Goal: Task Accomplishment & Management: Use online tool/utility

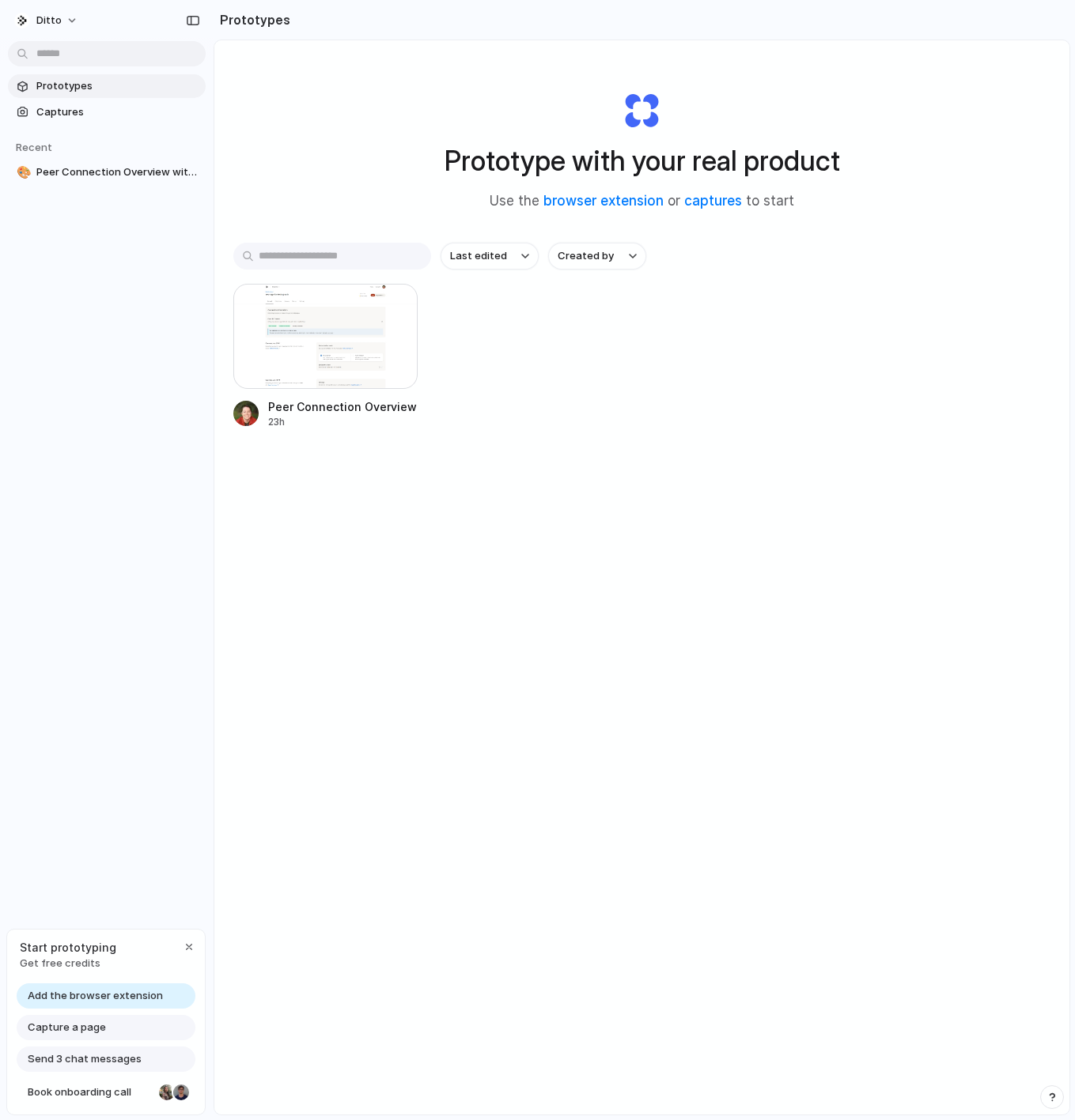
click at [71, 1022] on span "Capture a page" at bounding box center [66, 1028] width 78 height 16
click at [108, 998] on span "Add the browser extension" at bounding box center [95, 996] width 136 height 16
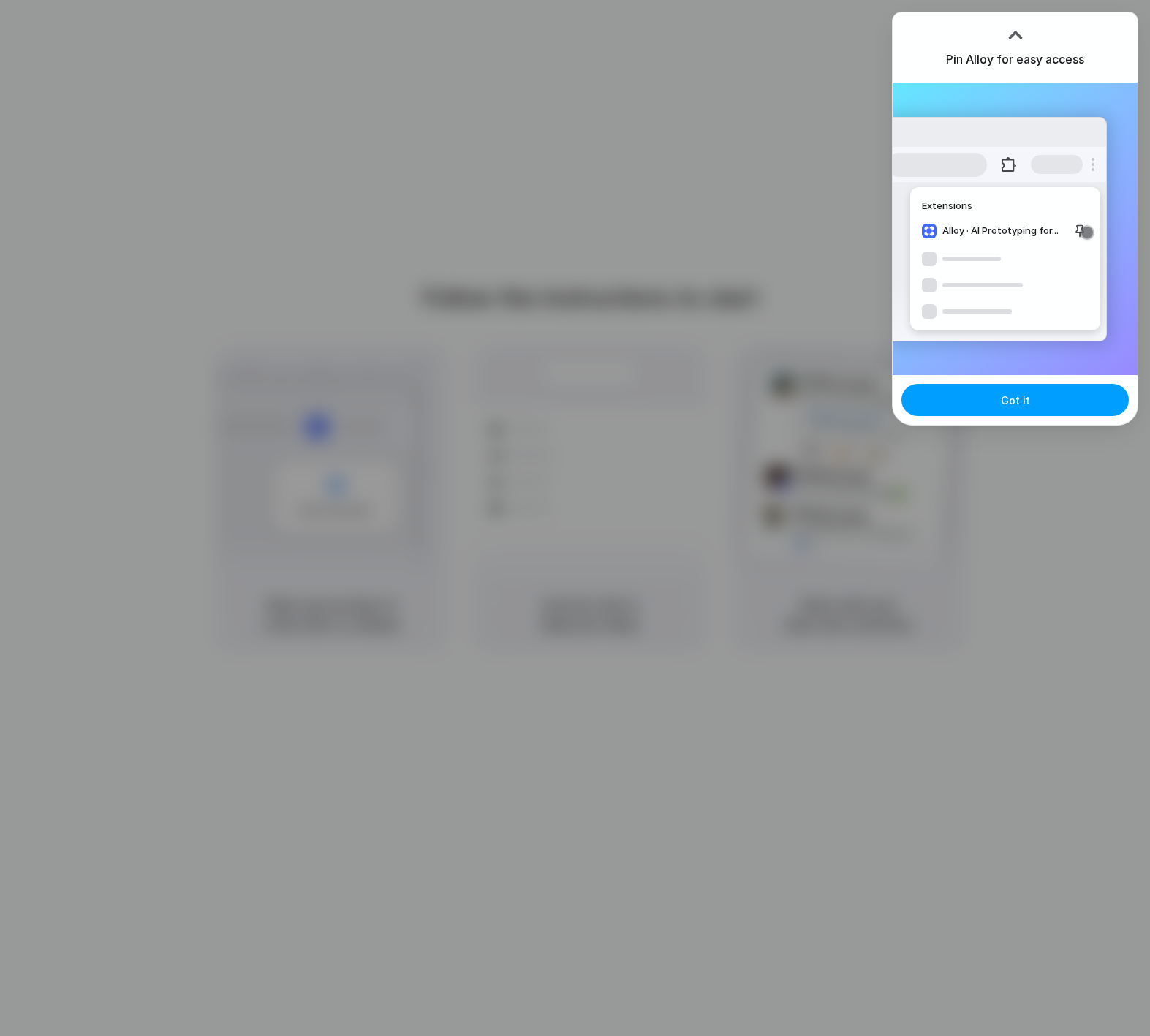
click at [993, 403] on button "Got it" at bounding box center [1015, 399] width 227 height 32
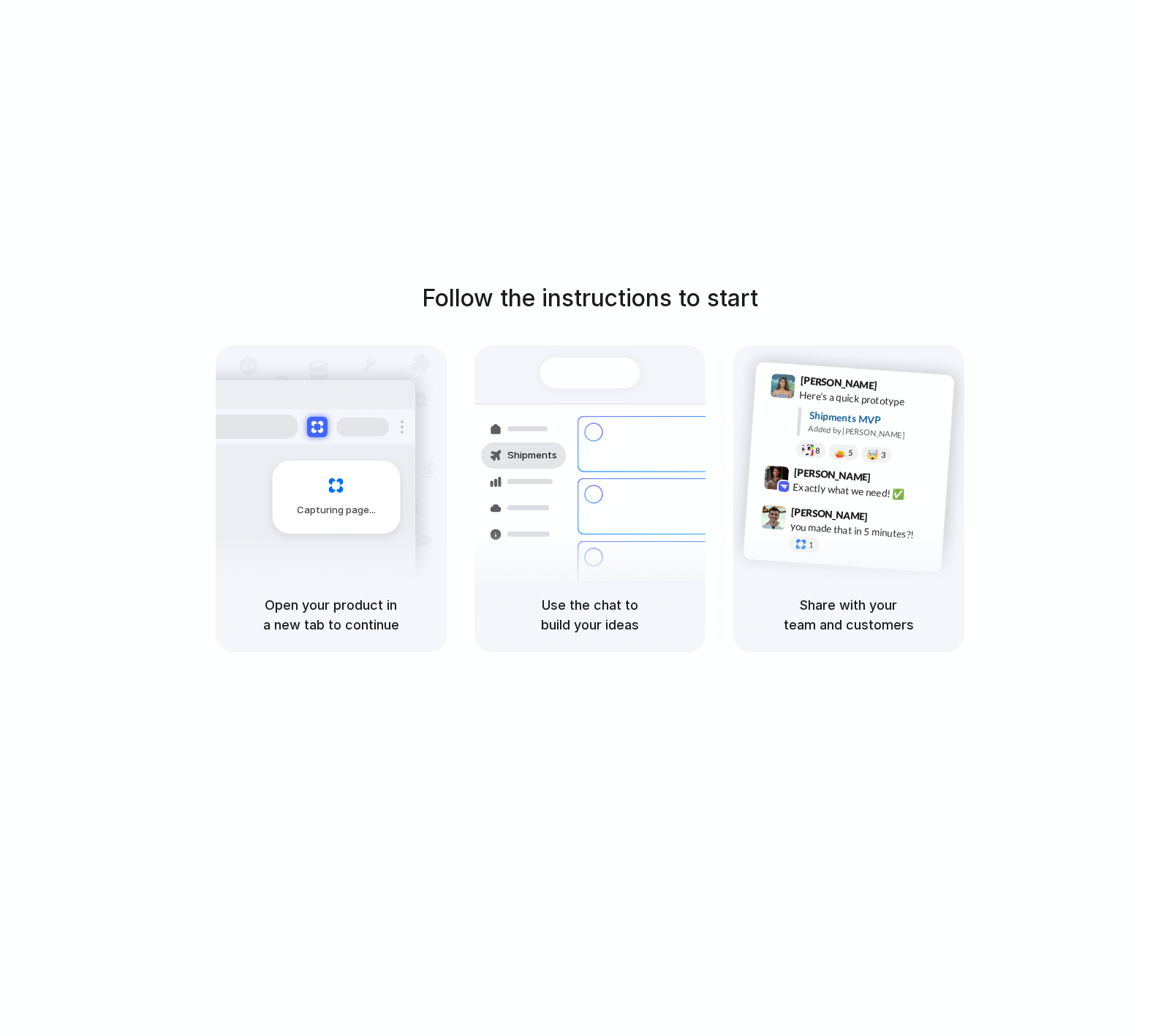
click at [993, 170] on div "Follow the instructions to start Capturing page Open your product in a new tab …" at bounding box center [589, 533] width 1180 height 1066
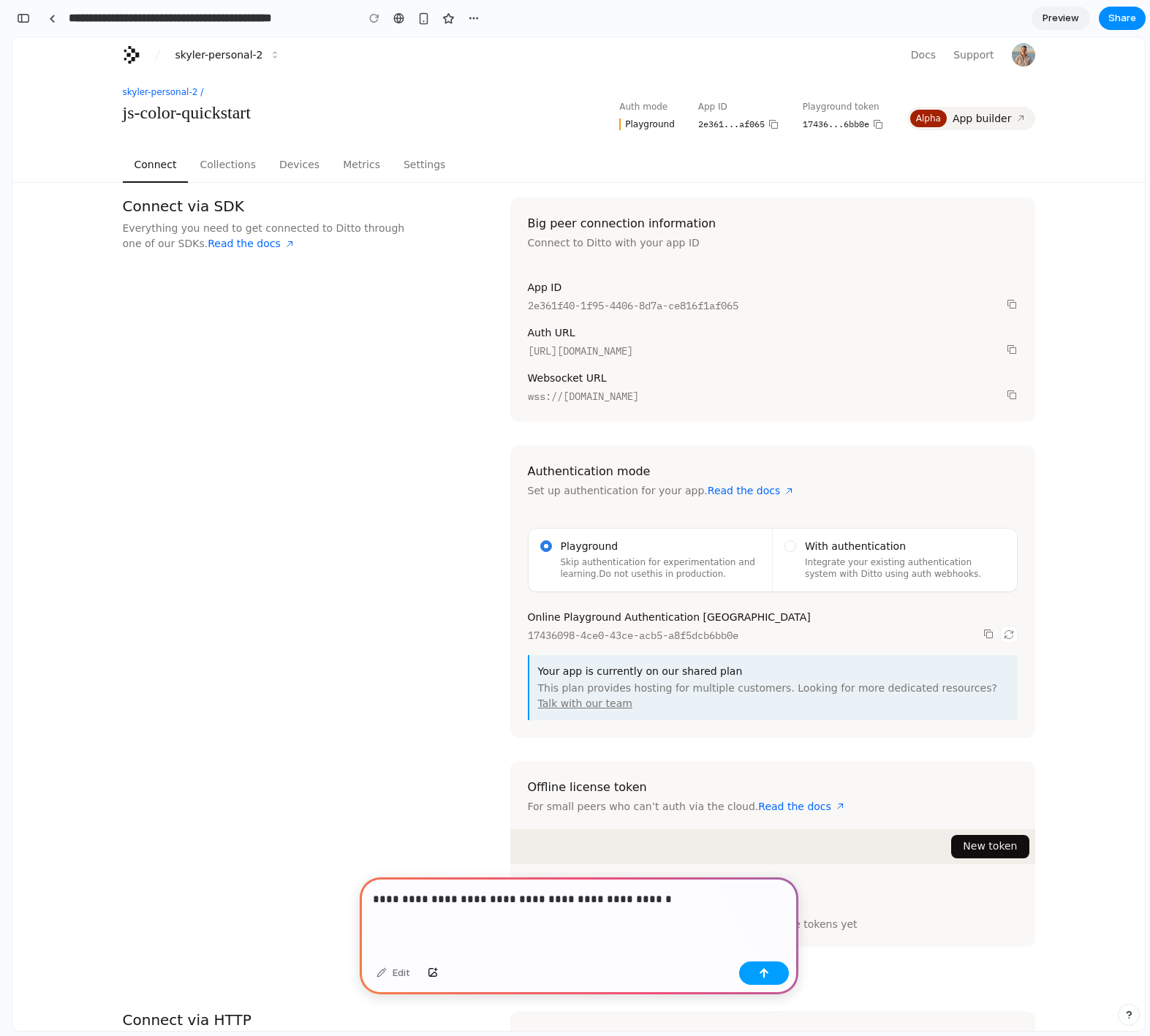
click at [780, 974] on button "button" at bounding box center [764, 973] width 50 height 24
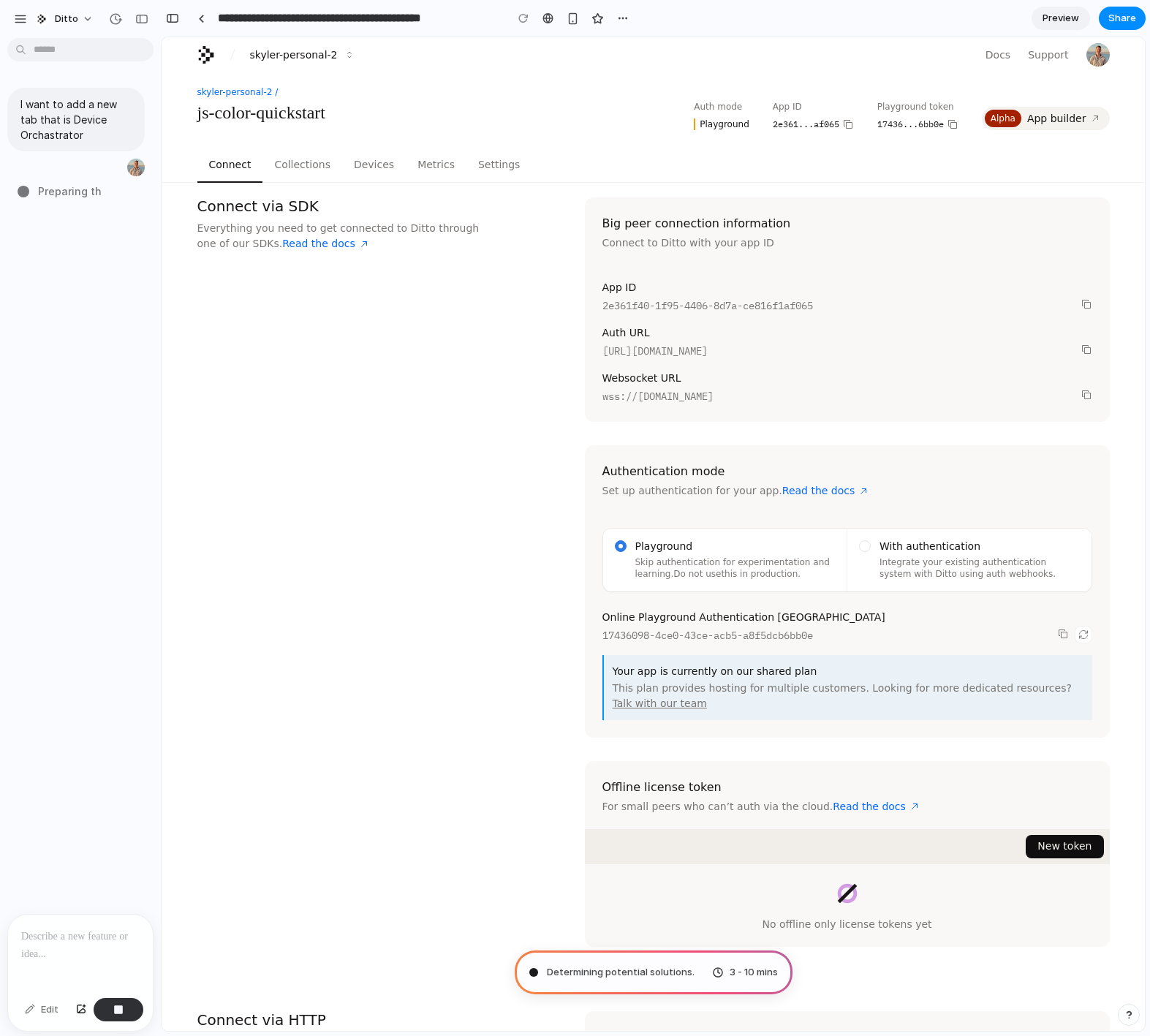
click at [88, 936] on p at bounding box center [80, 936] width 119 height 17
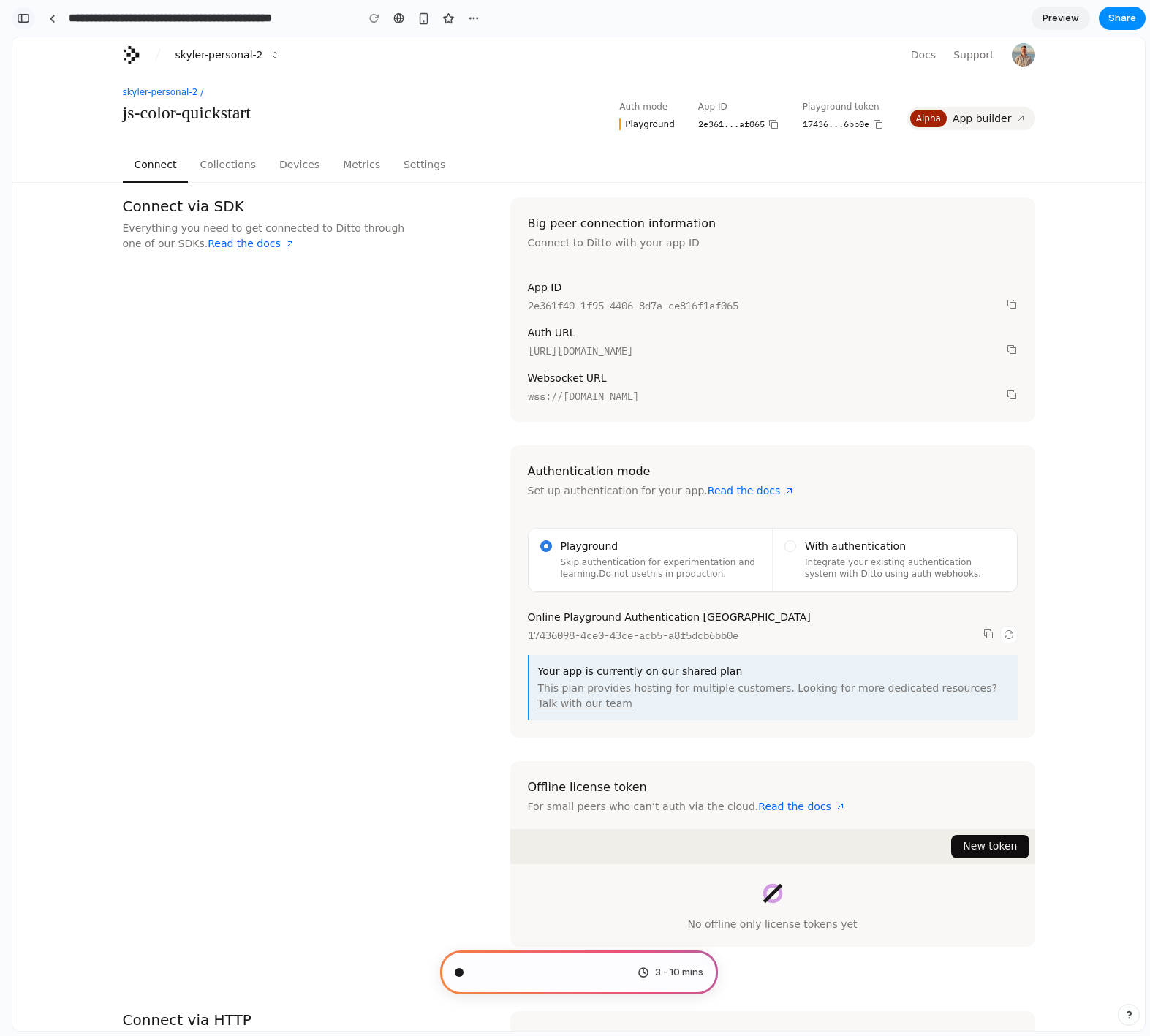
click at [19, 20] on div "button" at bounding box center [24, 18] width 13 height 10
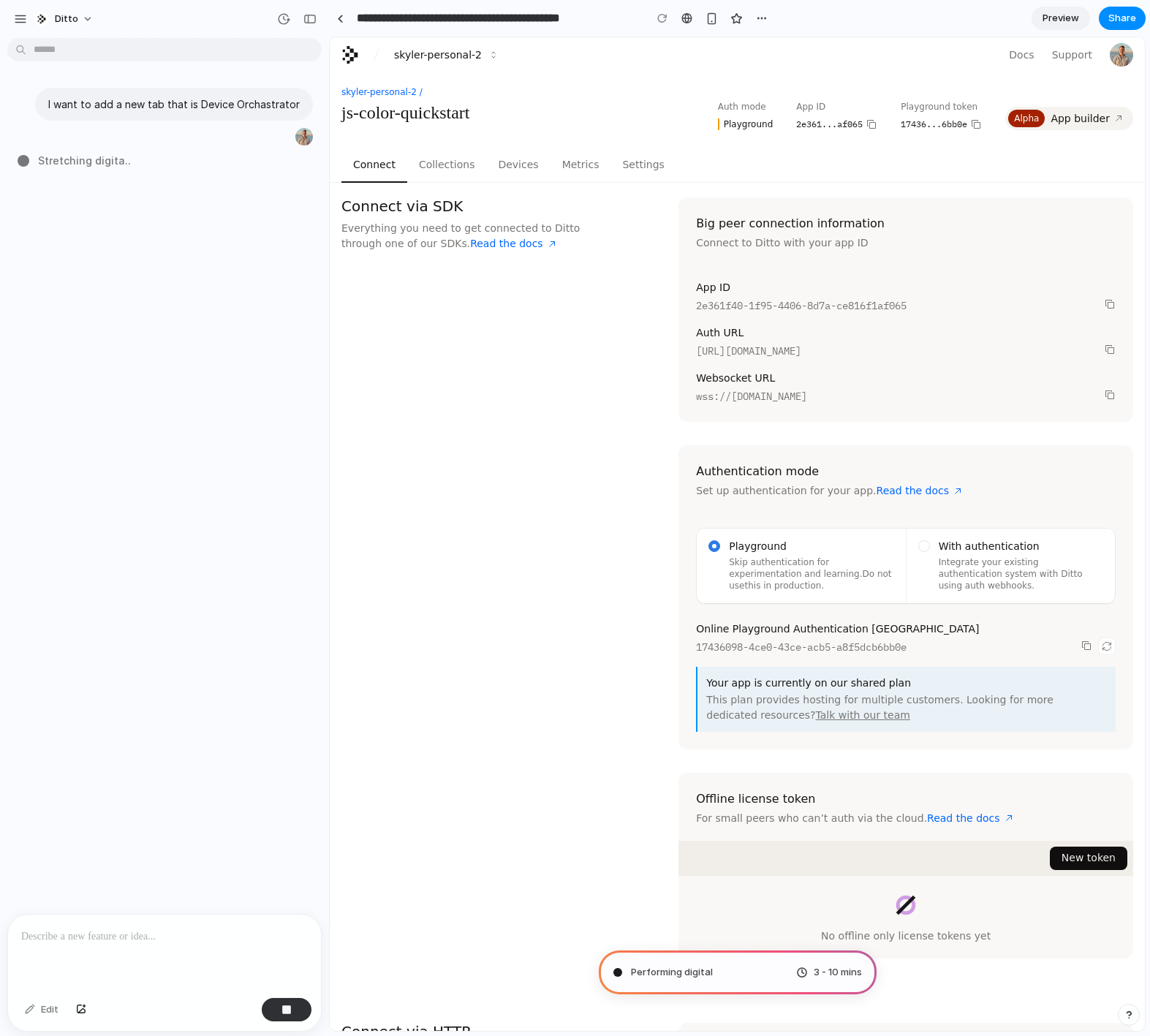
type input "**********"
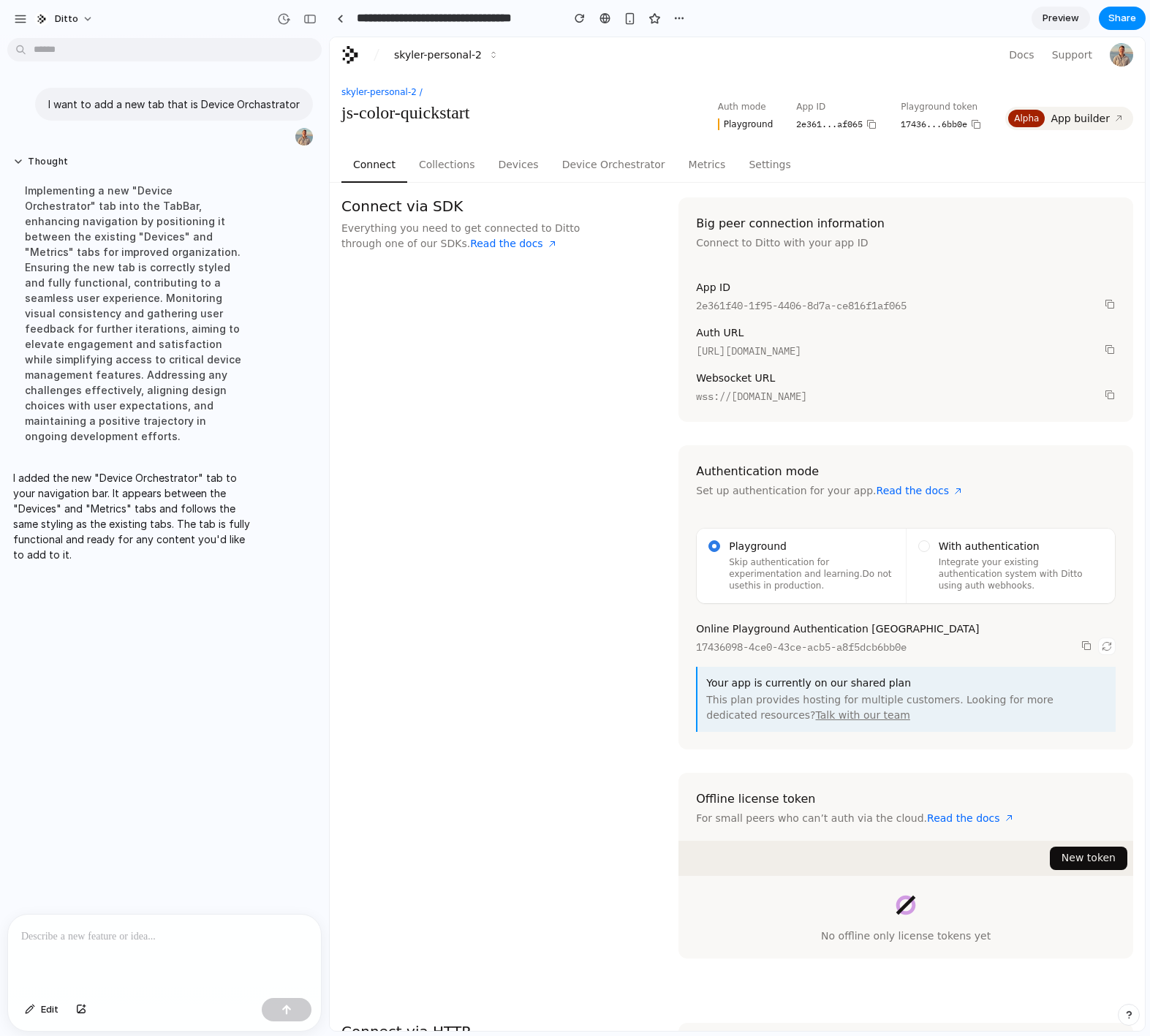
click at [611, 160] on button "Device Orchestrator" at bounding box center [614, 165] width 126 height 35
click at [627, 160] on button "Device Orchestrator" at bounding box center [614, 165] width 126 height 35
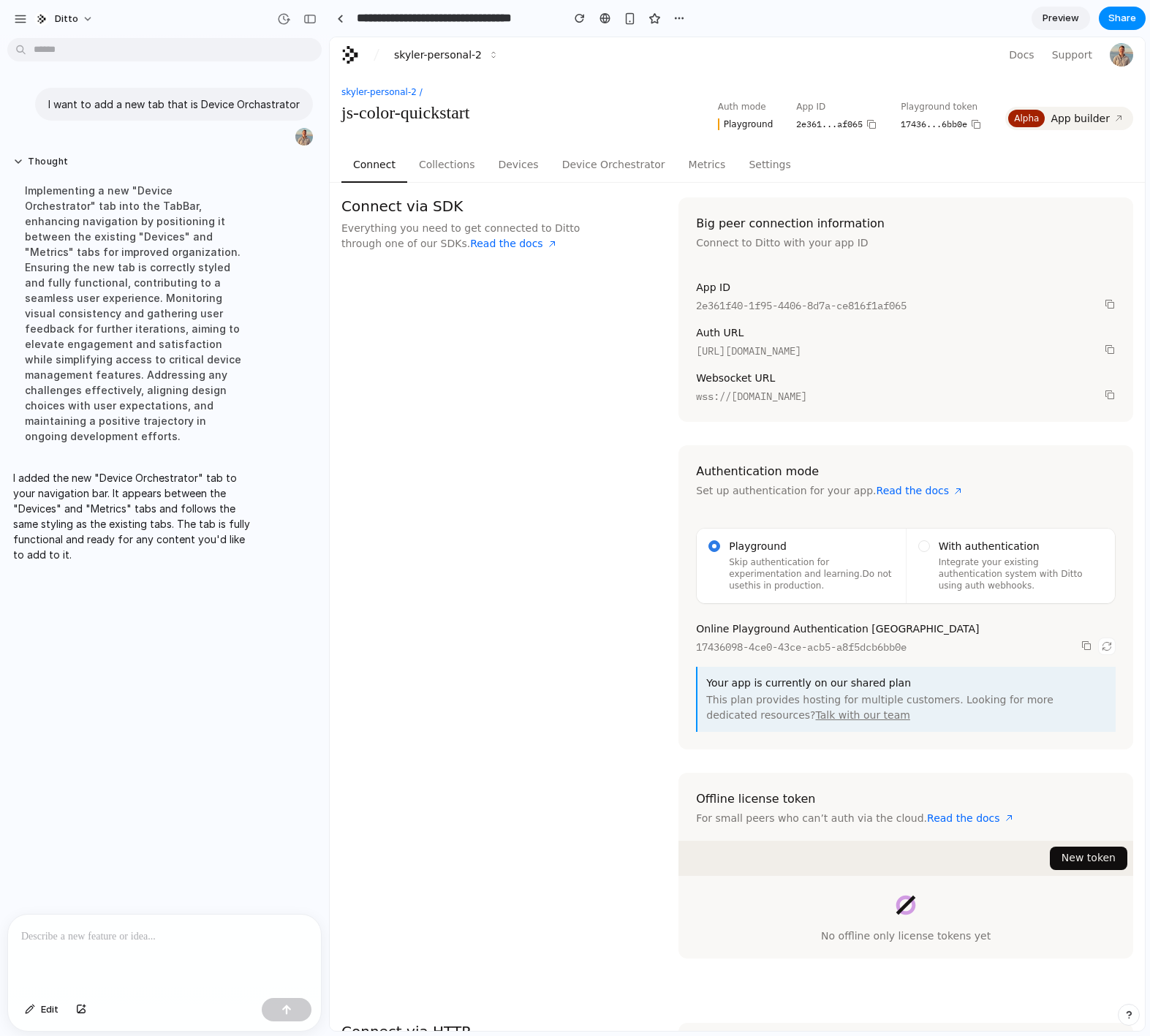
click at [629, 171] on button "Device Orchestrator" at bounding box center [614, 165] width 126 height 35
click at [527, 165] on button "Devices" at bounding box center [518, 165] width 64 height 35
click at [568, 166] on button "Device Orchestrator" at bounding box center [614, 165] width 126 height 35
click at [127, 932] on p at bounding box center [165, 936] width 287 height 17
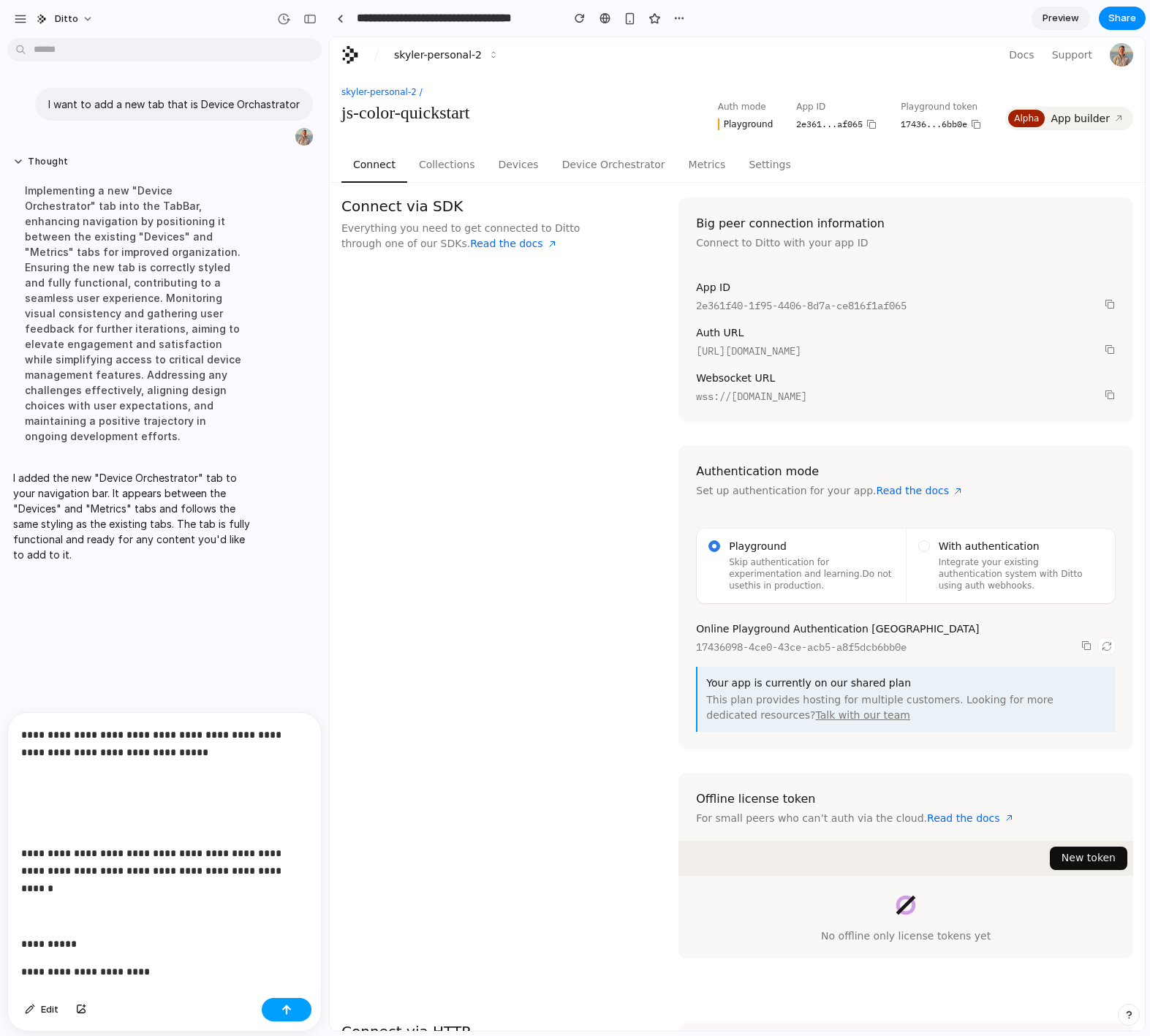
click at [298, 1007] on button "button" at bounding box center [286, 1010] width 50 height 24
